Goal: Information Seeking & Learning: Learn about a topic

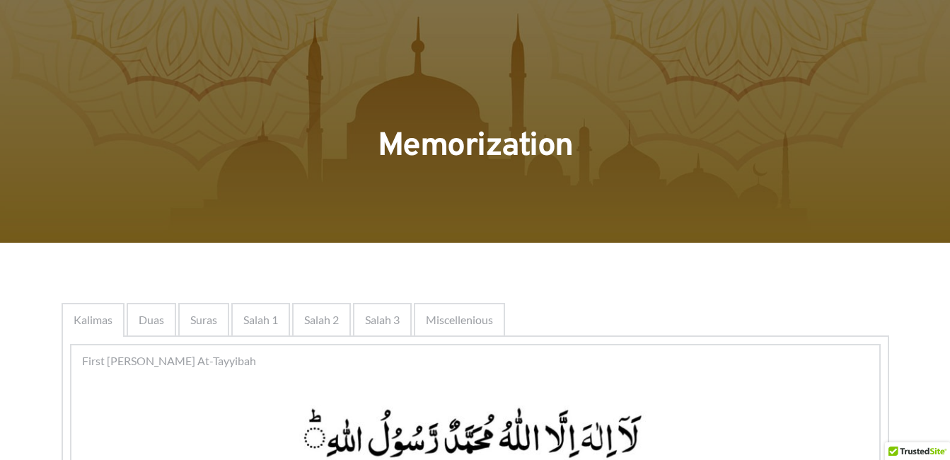
click at [655, 331] on ul "Kalimas Duas Suras Salah 1 Salah 2 Salah 3 Miscellenious" at bounding box center [476, 320] width 828 height 34
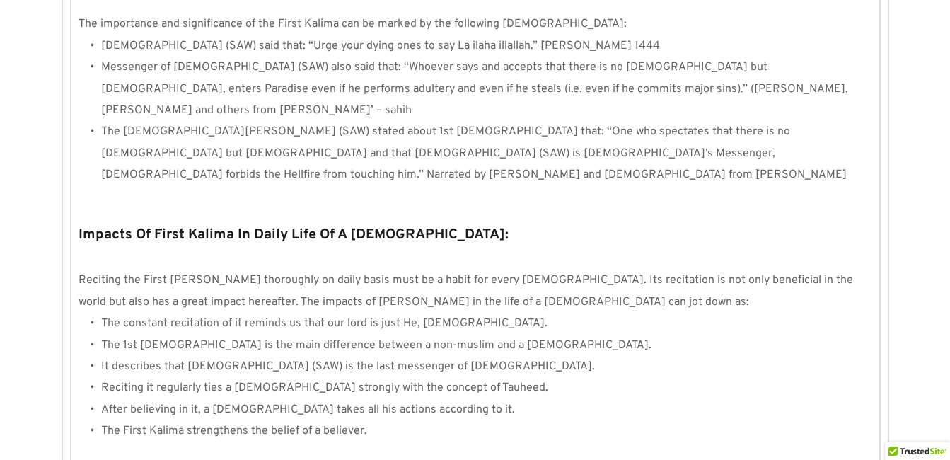
scroll to position [1360, 0]
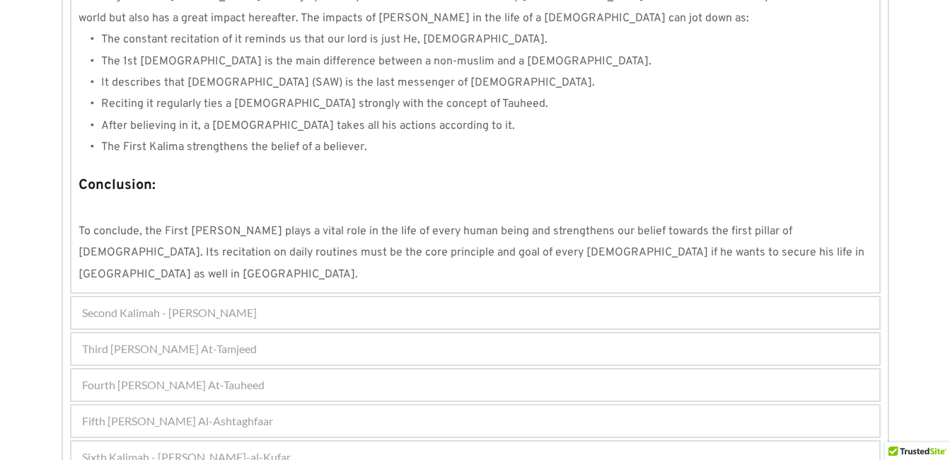
click at [478, 439] on div "Sixth Kalimah - Kalimah Radd-al-Kufar" at bounding box center [475, 457] width 808 height 31
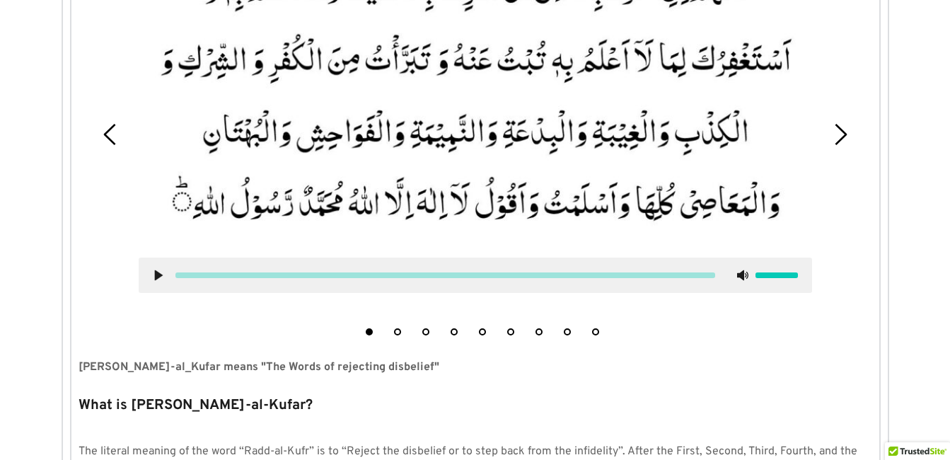
scroll to position [524, 0]
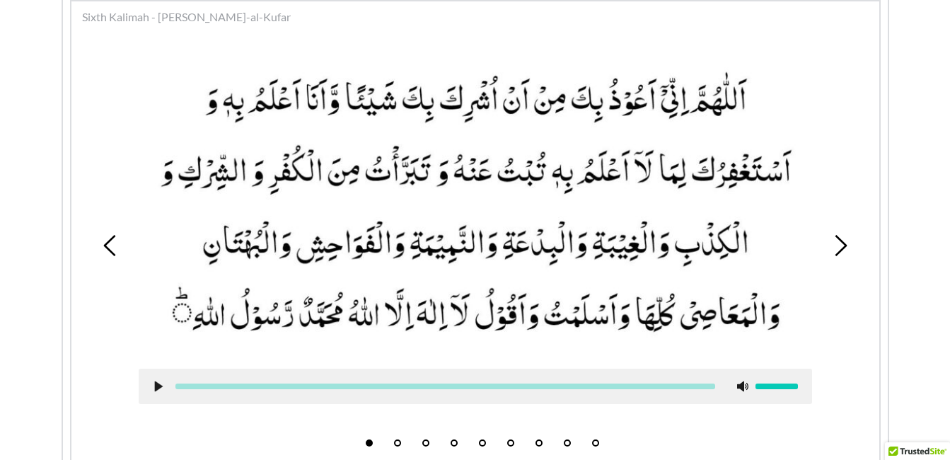
click at [477, 437] on li "5" at bounding box center [483, 439] width 14 height 14
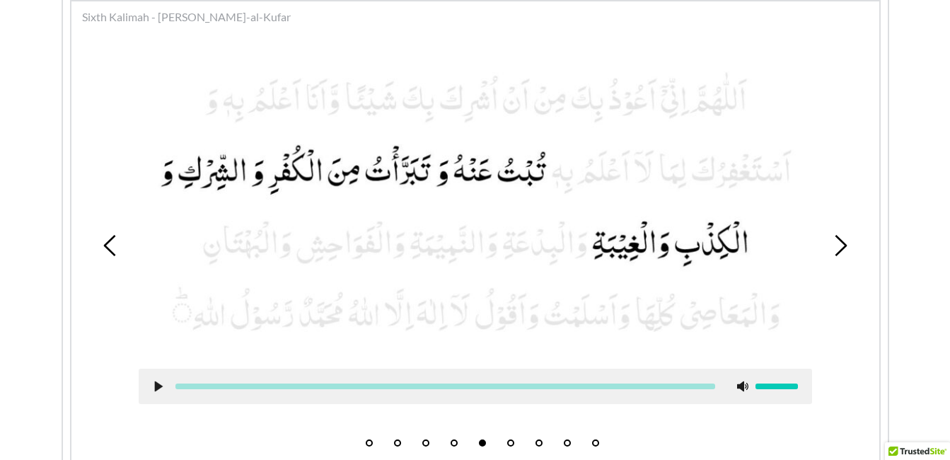
click at [511, 439] on button "6" at bounding box center [510, 442] width 7 height 7
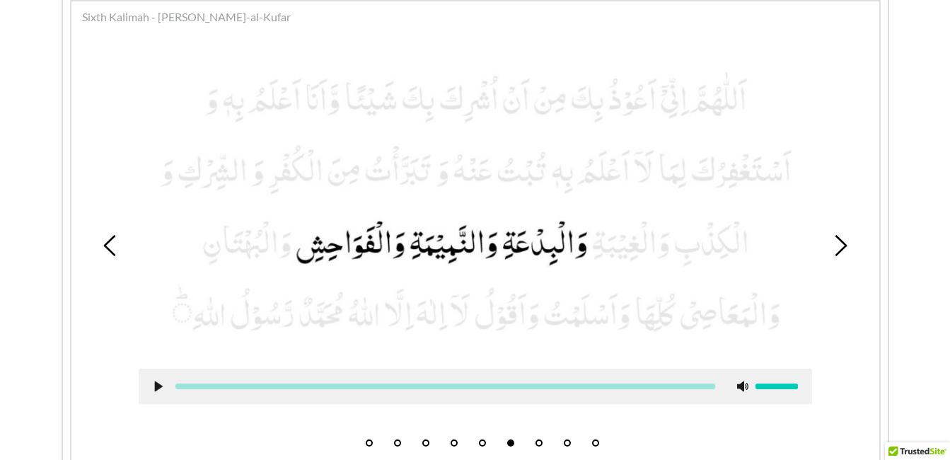
click at [156, 387] on use at bounding box center [158, 386] width 8 height 11
click at [156, 384] on use at bounding box center [158, 386] width 9 height 11
click at [164, 298] on picture at bounding box center [476, 205] width 674 height 299
click at [538, 437] on li "7" at bounding box center [539, 439] width 14 height 14
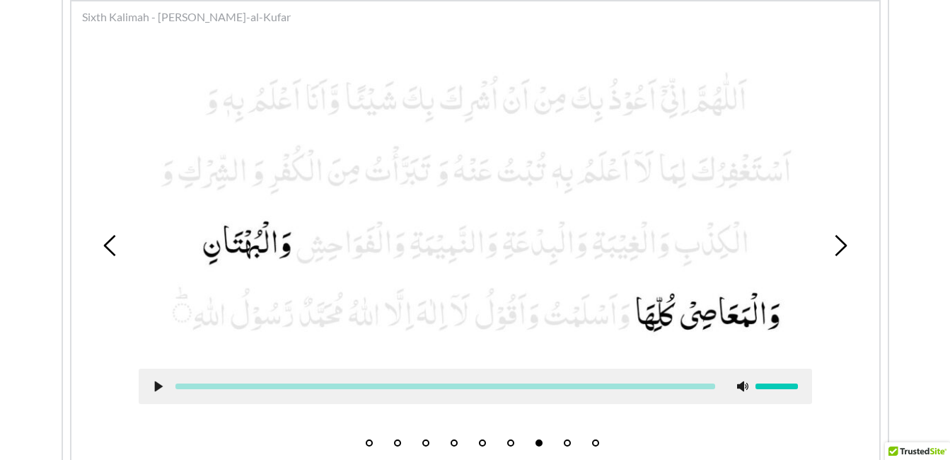
click at [155, 386] on use at bounding box center [158, 386] width 8 height 11
click at [160, 388] on use at bounding box center [158, 386] width 9 height 11
click at [398, 196] on picture at bounding box center [476, 205] width 674 height 299
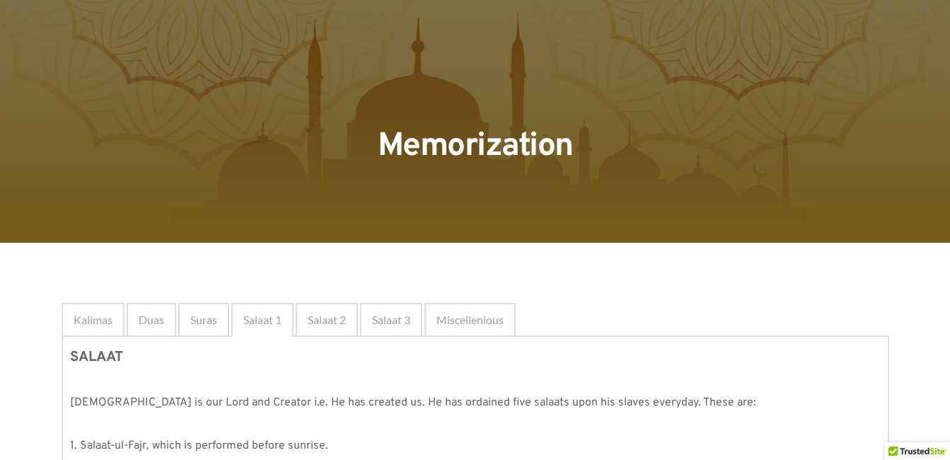
click at [591, 175] on div "Memorization" at bounding box center [476, 129] width 828 height 100
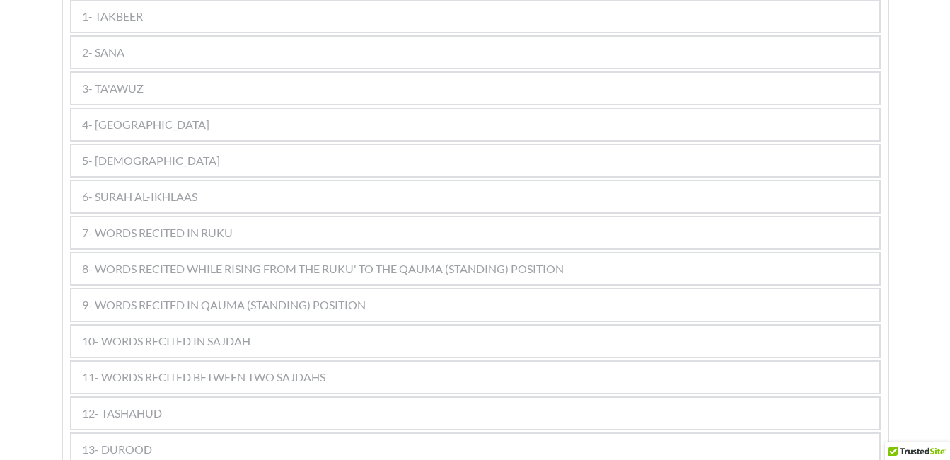
scroll to position [877, 0]
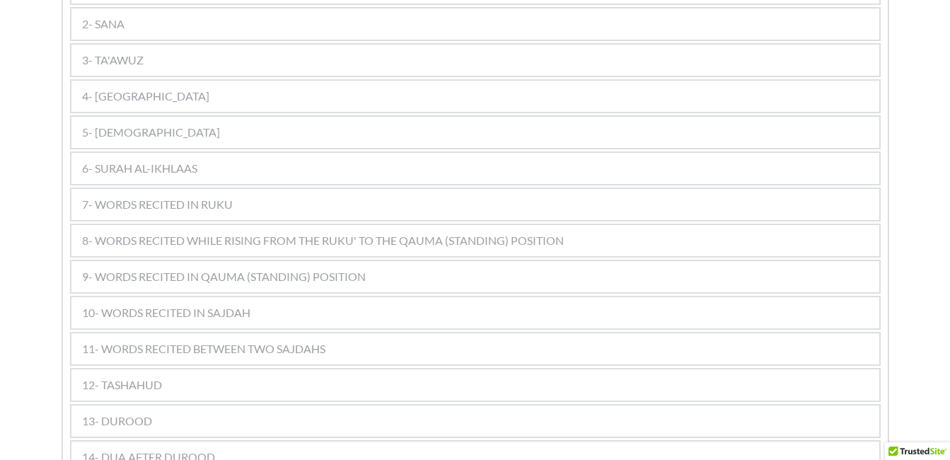
click at [362, 333] on div "11- WORDS RECITED BETWEEN TWO SAJDAHS" at bounding box center [475, 348] width 808 height 31
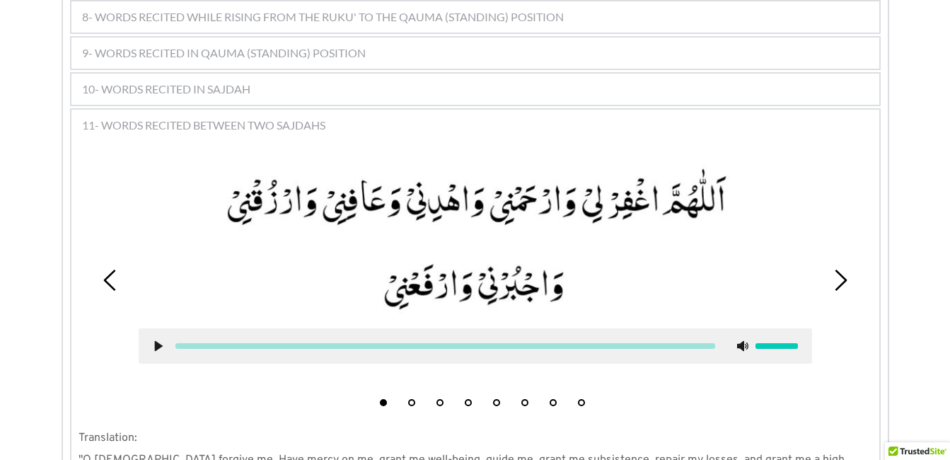
scroll to position [1104, 0]
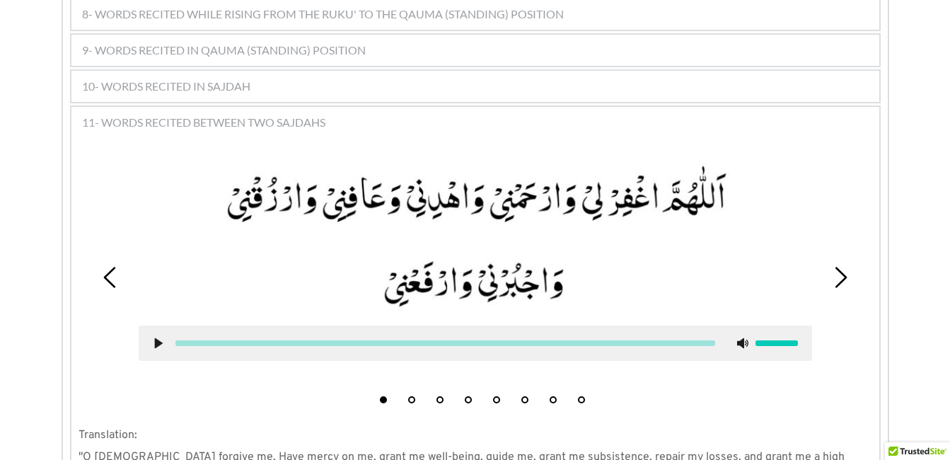
click at [496, 396] on button "5" at bounding box center [496, 399] width 7 height 7
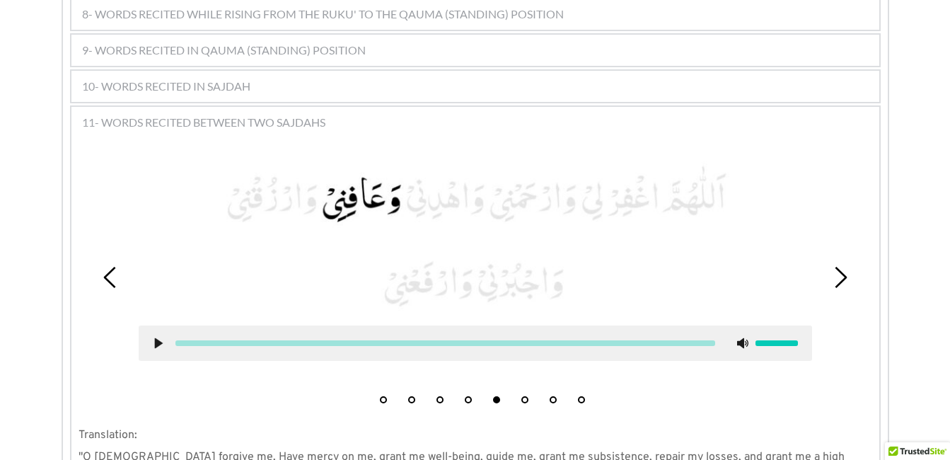
click at [466, 396] on button "4" at bounding box center [468, 399] width 7 height 7
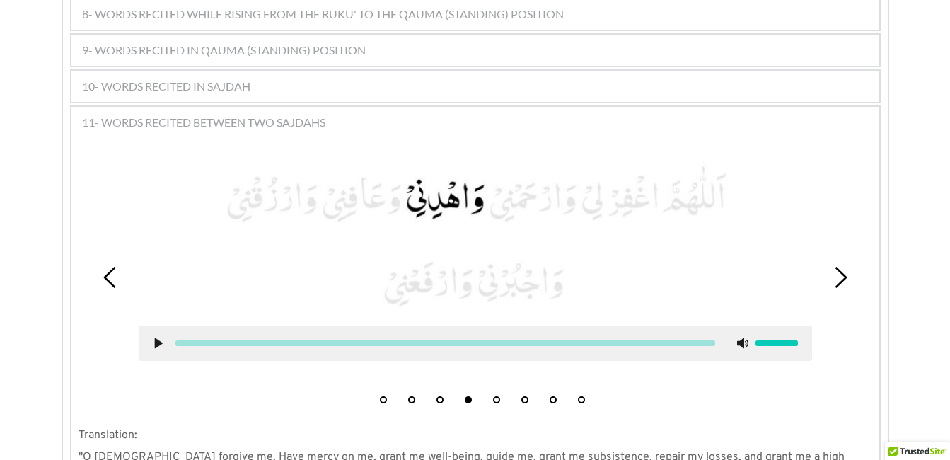
click at [156, 338] on use at bounding box center [158, 343] width 8 height 11
click at [159, 338] on icon at bounding box center [158, 343] width 11 height 11
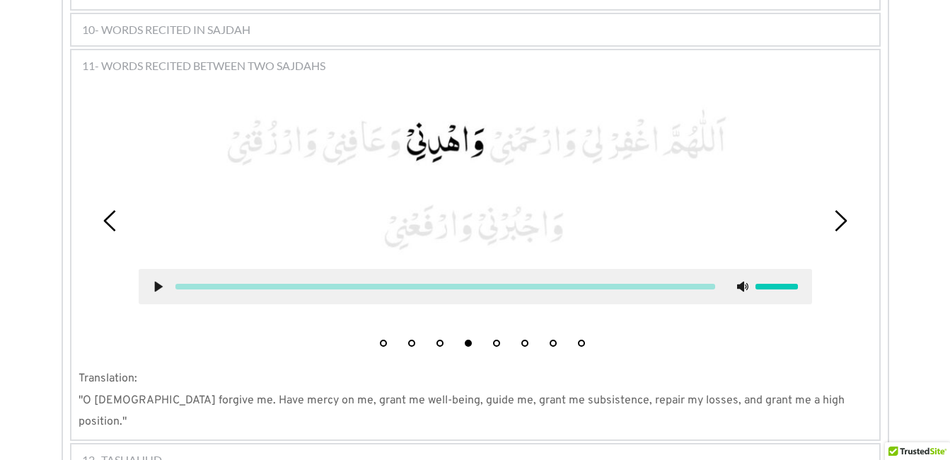
scroll to position [1189, 0]
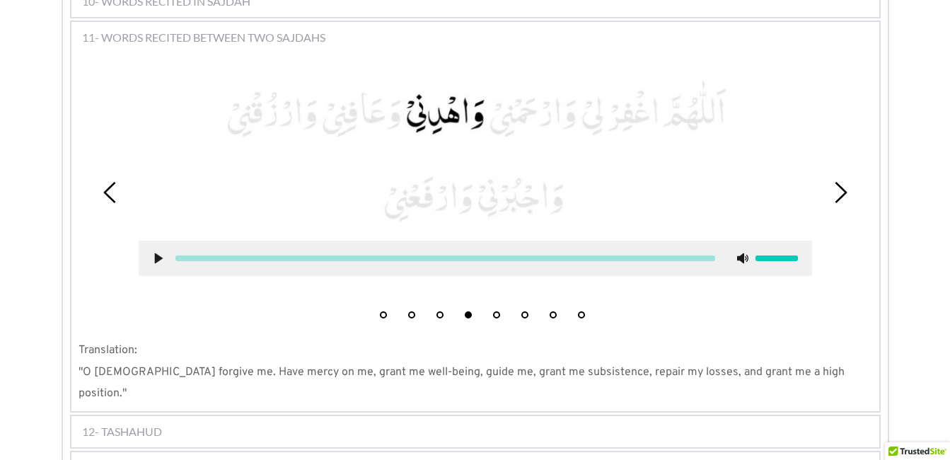
click at [497, 311] on button "5" at bounding box center [496, 314] width 7 height 7
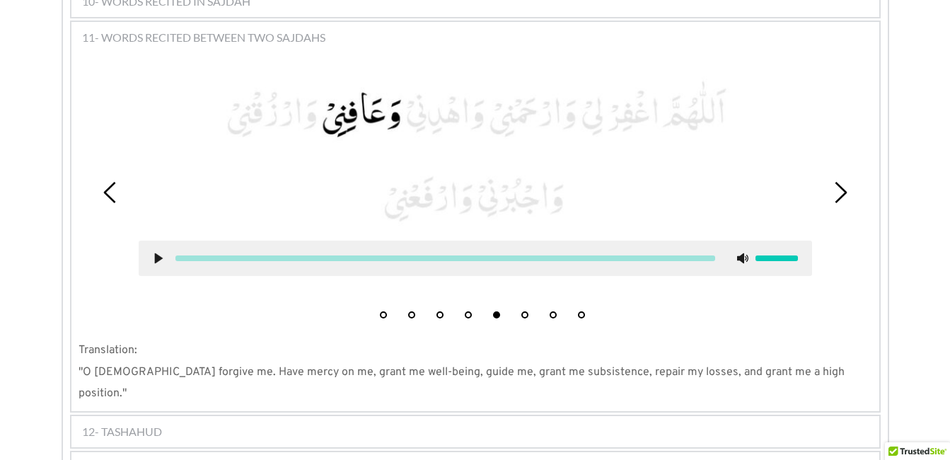
click at [156, 253] on use at bounding box center [158, 258] width 8 height 11
click at [156, 253] on use at bounding box center [158, 258] width 9 height 11
